Goal: Task Accomplishment & Management: Use online tool/utility

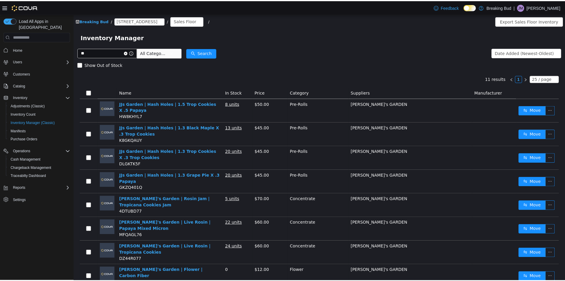
scroll to position [65, 0]
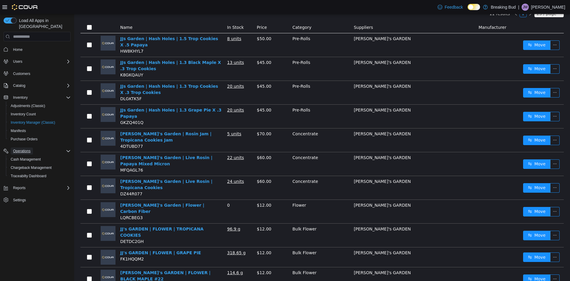
click at [28, 148] on span "Operations" at bounding box center [22, 150] width 18 height 5
click at [27, 148] on span "Operations" at bounding box center [22, 150] width 18 height 5
click at [25, 156] on span "Cash Management" at bounding box center [26, 159] width 30 height 7
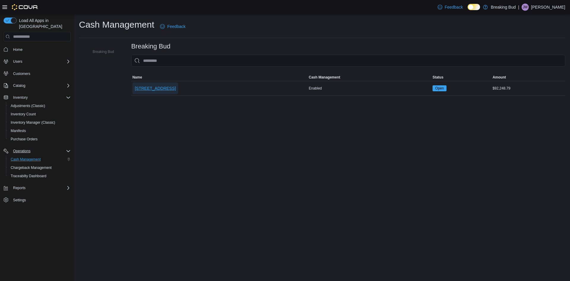
click at [167, 90] on button "[STREET_ADDRESS]" at bounding box center [155, 88] width 46 height 12
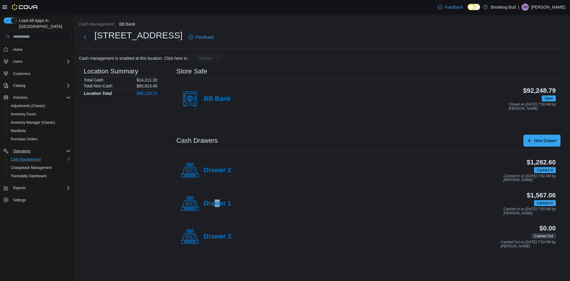
click at [217, 202] on h4 "Drawer 1" at bounding box center [218, 203] width 28 height 8
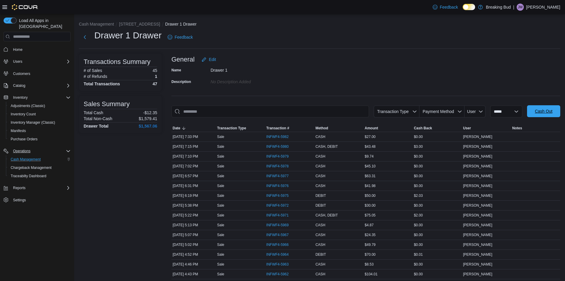
click at [539, 107] on span "Cash Out" at bounding box center [544, 111] width 26 height 12
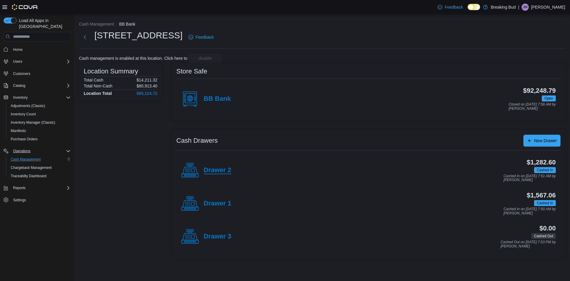
click at [220, 168] on h4 "Drawer 2" at bounding box center [218, 170] width 28 height 8
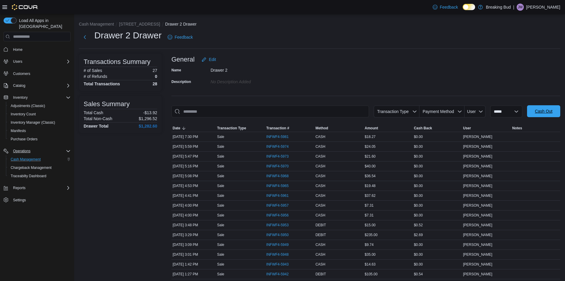
click at [543, 108] on span "Cash Out" at bounding box center [544, 111] width 26 height 12
